Goal: Information Seeking & Learning: Learn about a topic

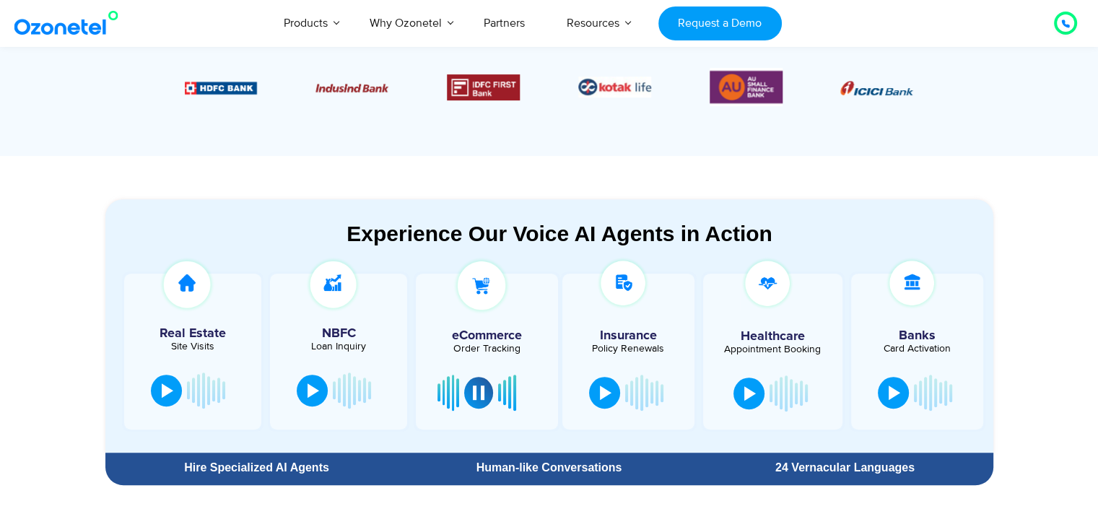
click at [798, 469] on div "24 Vernacular Languages" at bounding box center [845, 468] width 282 height 12
click at [528, 455] on div "Human-like Conversations" at bounding box center [549, 468] width 296 height 26
drag, startPoint x: 528, startPoint y: 453, endPoint x: 462, endPoint y: 453, distance: 66.4
click at [528, 455] on div "Human-like Conversations" at bounding box center [549, 468] width 296 height 26
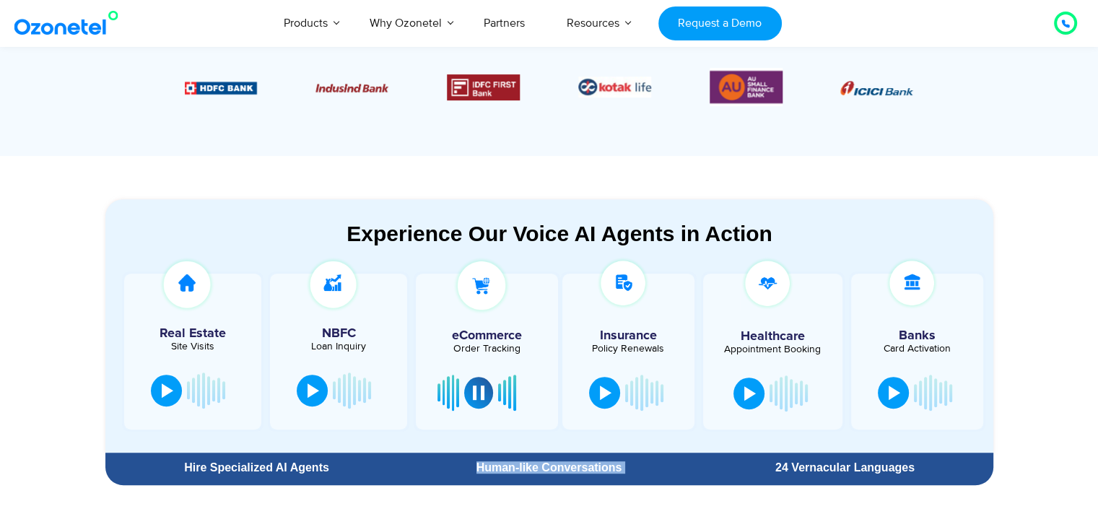
click at [295, 462] on div "Hire Specialized AI Agents" at bounding box center [257, 468] width 289 height 12
click at [296, 462] on div "Hire Specialized AI Agents" at bounding box center [257, 468] width 289 height 12
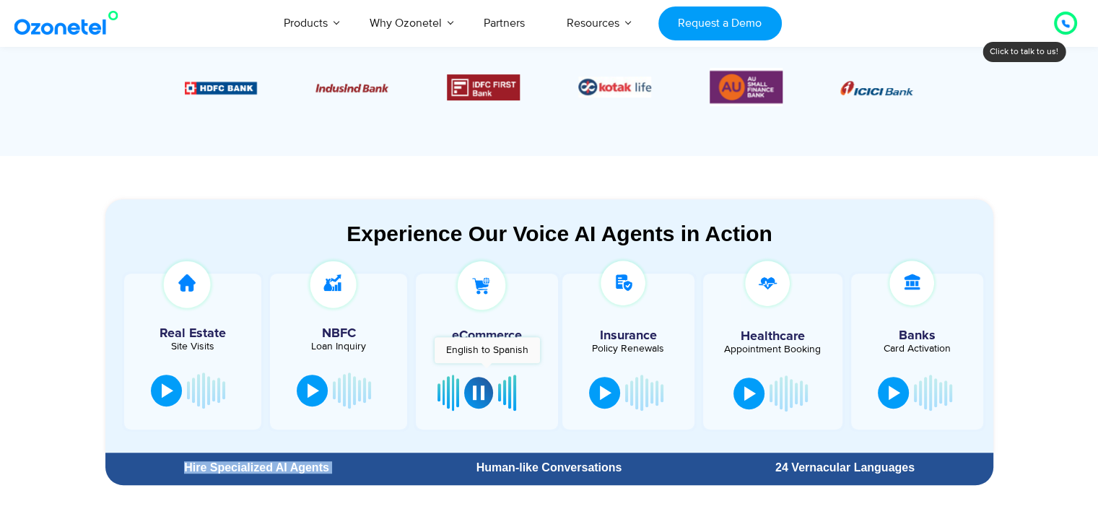
click at [487, 371] on div at bounding box center [487, 392] width 98 height 43
click at [488, 339] on h5 "eCommerce" at bounding box center [486, 335] width 127 height 13
click at [491, 303] on img at bounding box center [482, 285] width 58 height 58
click at [474, 391] on div at bounding box center [479, 391] width 12 height 14
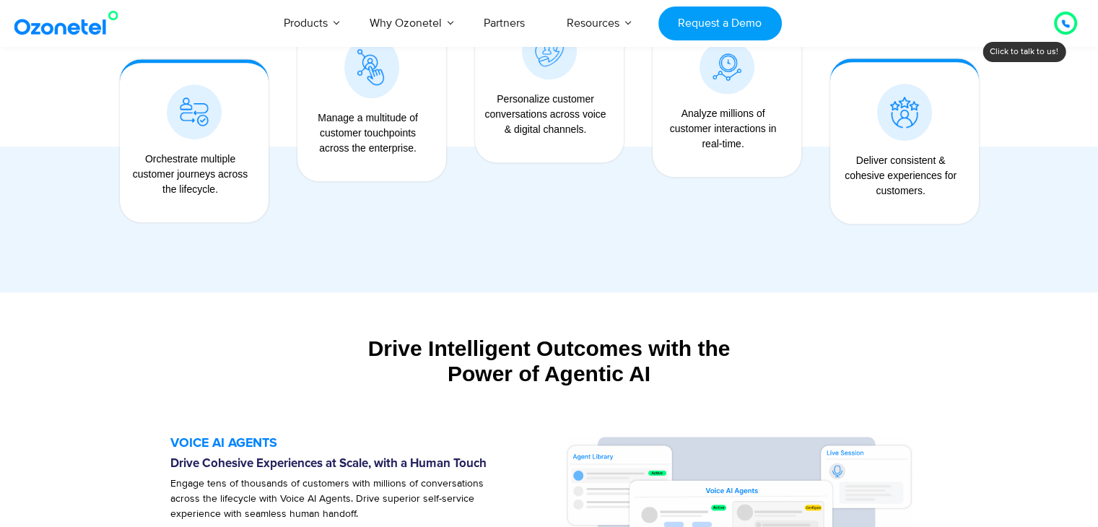
scroll to position [1300, 0]
